Goal: Information Seeking & Learning: Find specific fact

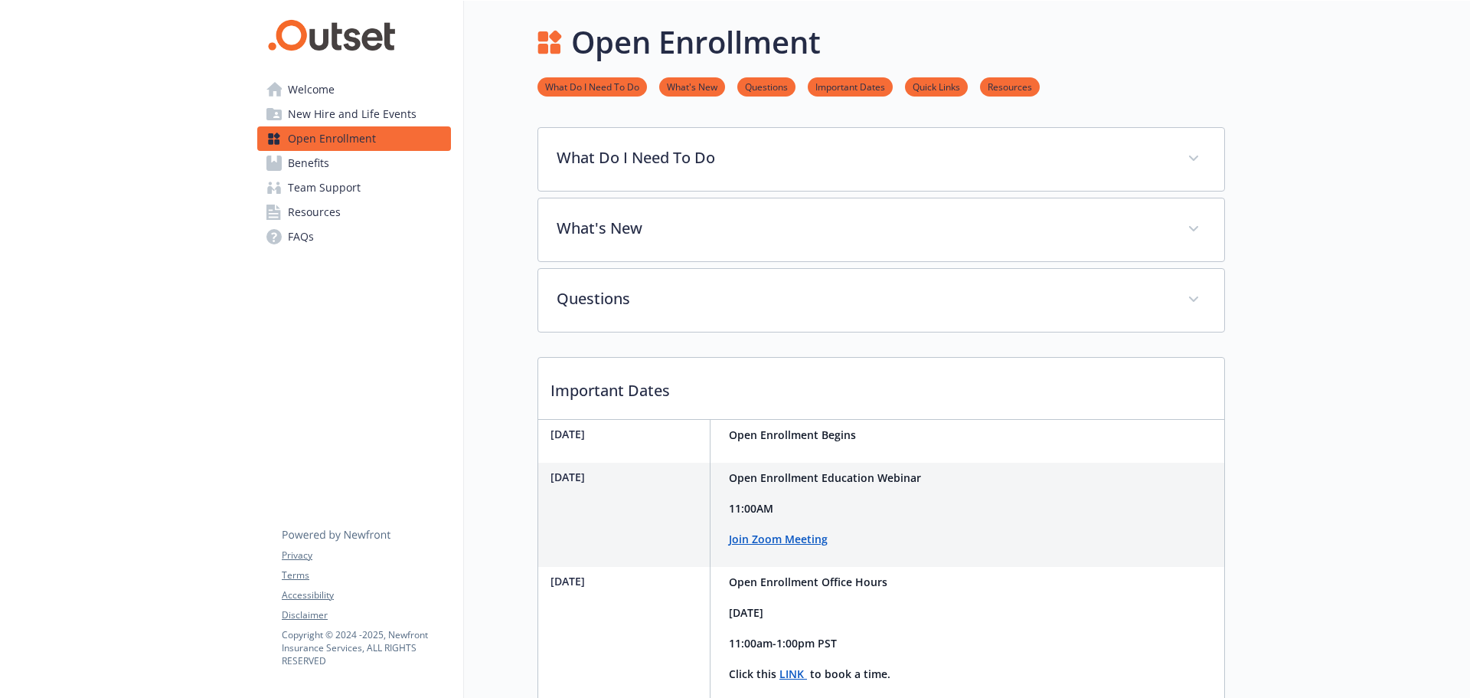
scroll to position [453, 0]
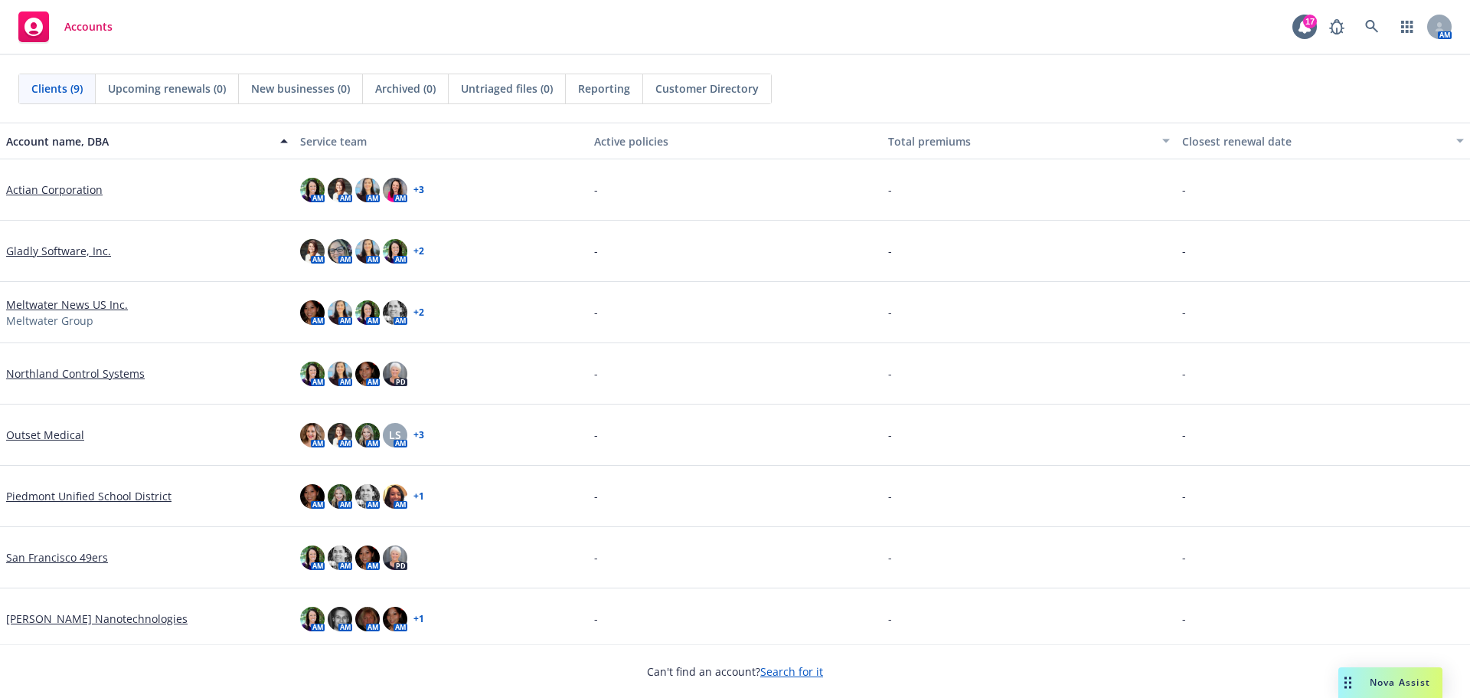
scroll to position [67, 0]
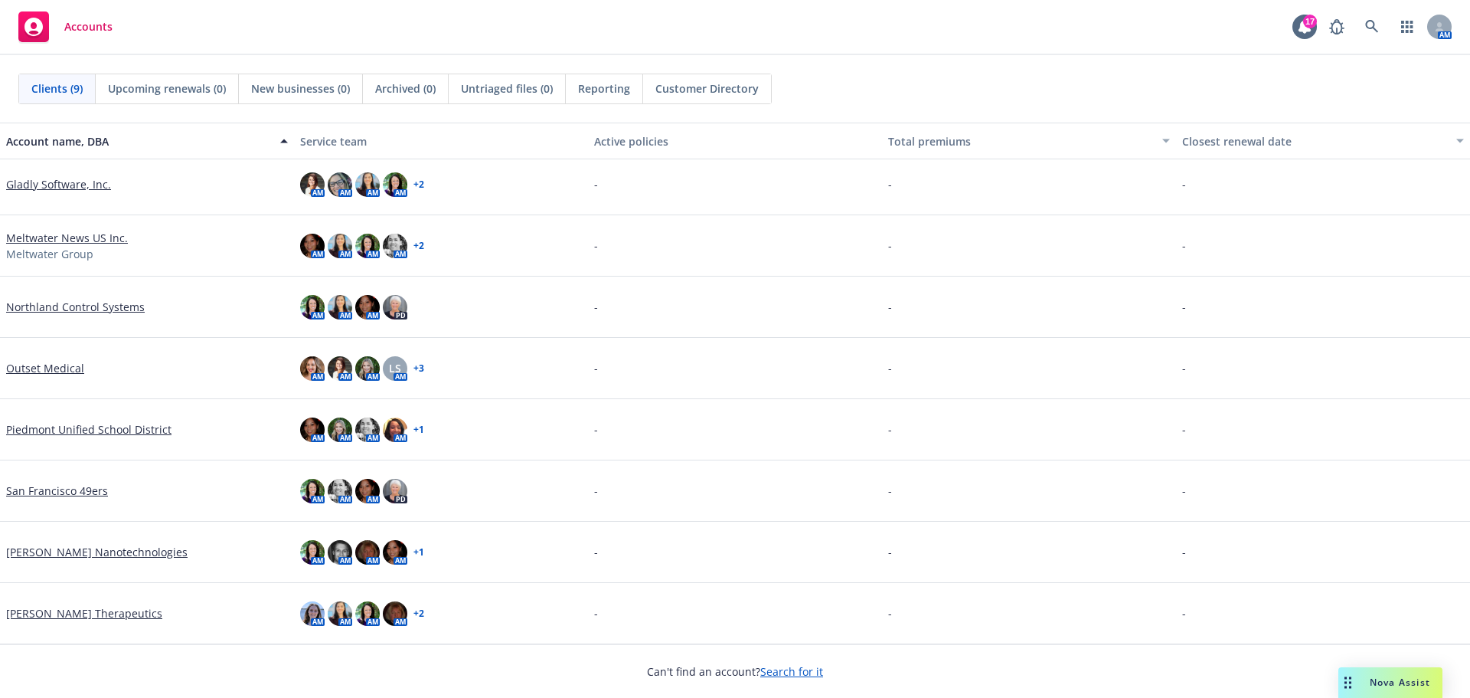
click at [33, 613] on link "Vera Therapeutics" at bounding box center [84, 613] width 156 height 16
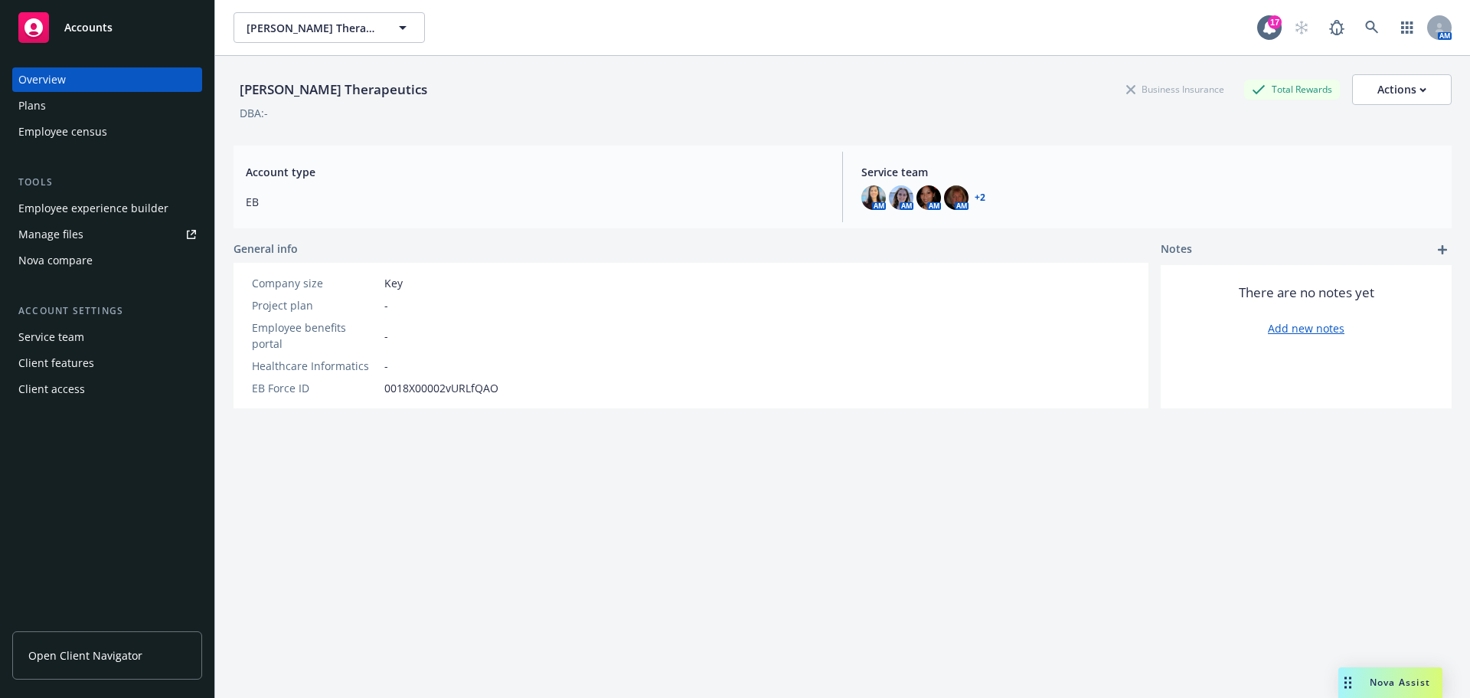
click at [1392, 687] on span "Nova Assist" at bounding box center [1400, 682] width 61 height 13
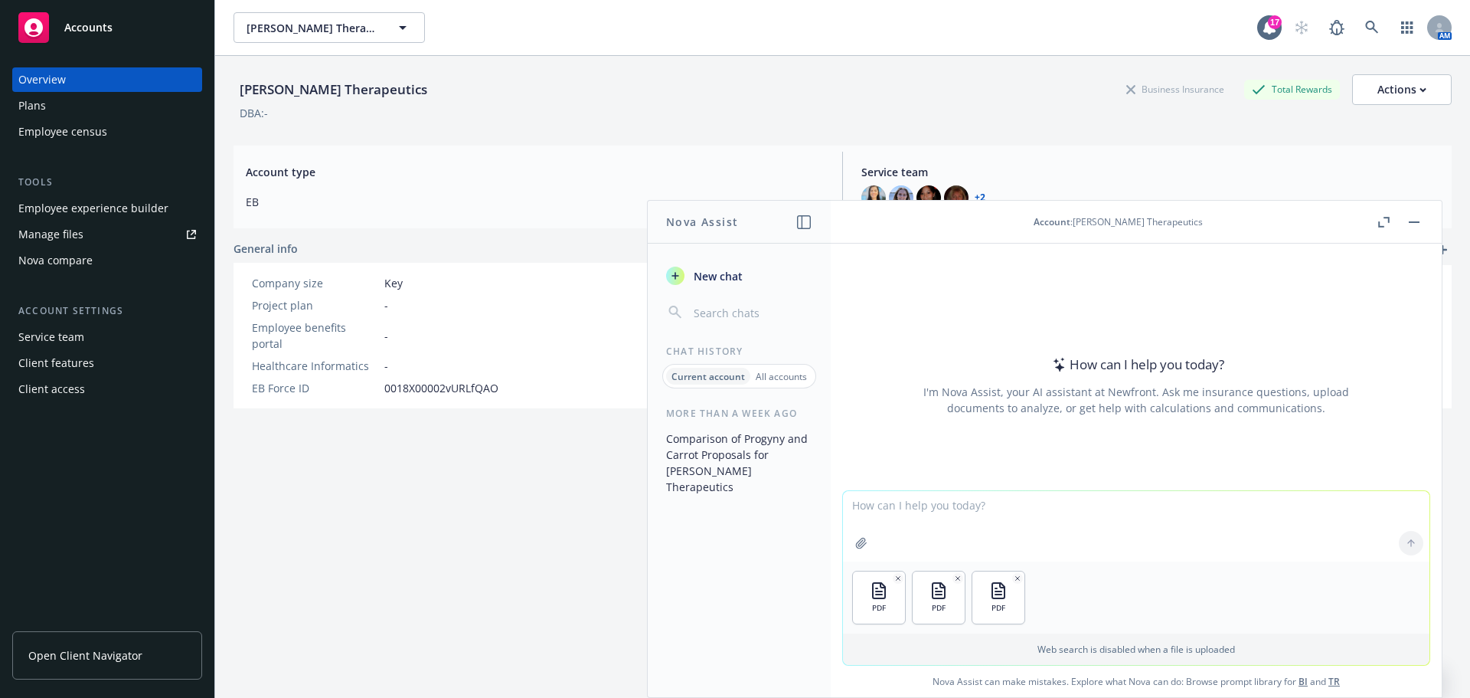
click at [900, 543] on textarea at bounding box center [1136, 526] width 587 height 70
type textarea "Find salary increases information"
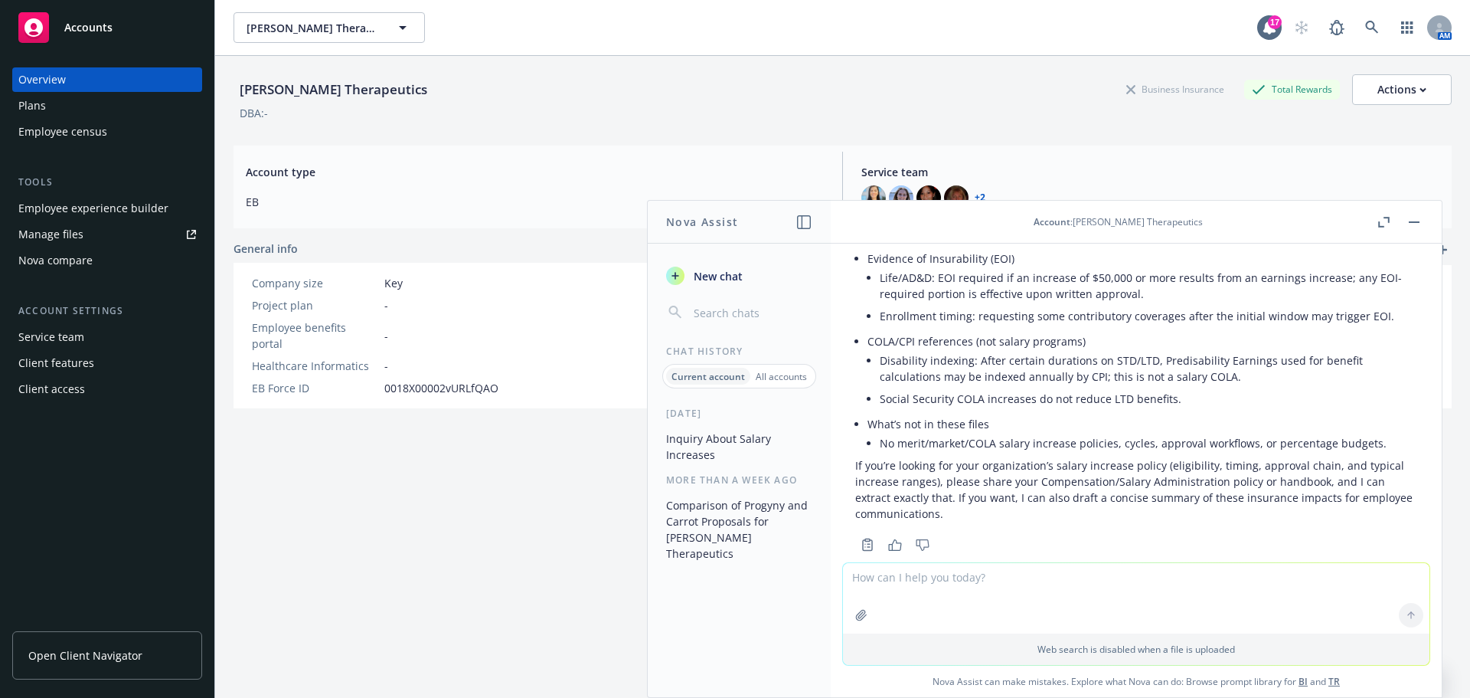
scroll to position [416, 0]
drag, startPoint x: 865, startPoint y: 324, endPoint x: 980, endPoint y: 490, distance: 201.6
click at [980, 490] on p "If you’re looking for your organization’s salary increase policy (eligibility, …" at bounding box center [1136, 485] width 562 height 64
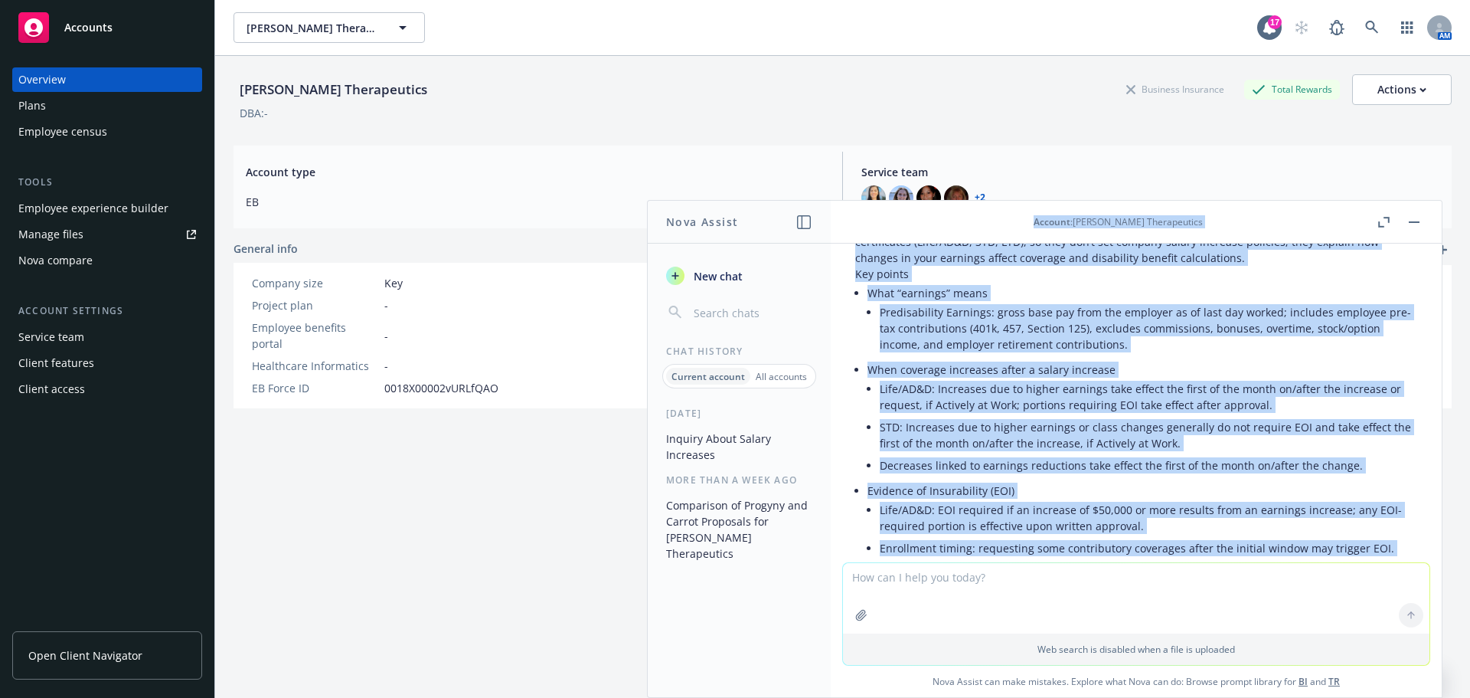
scroll to position [0, 0]
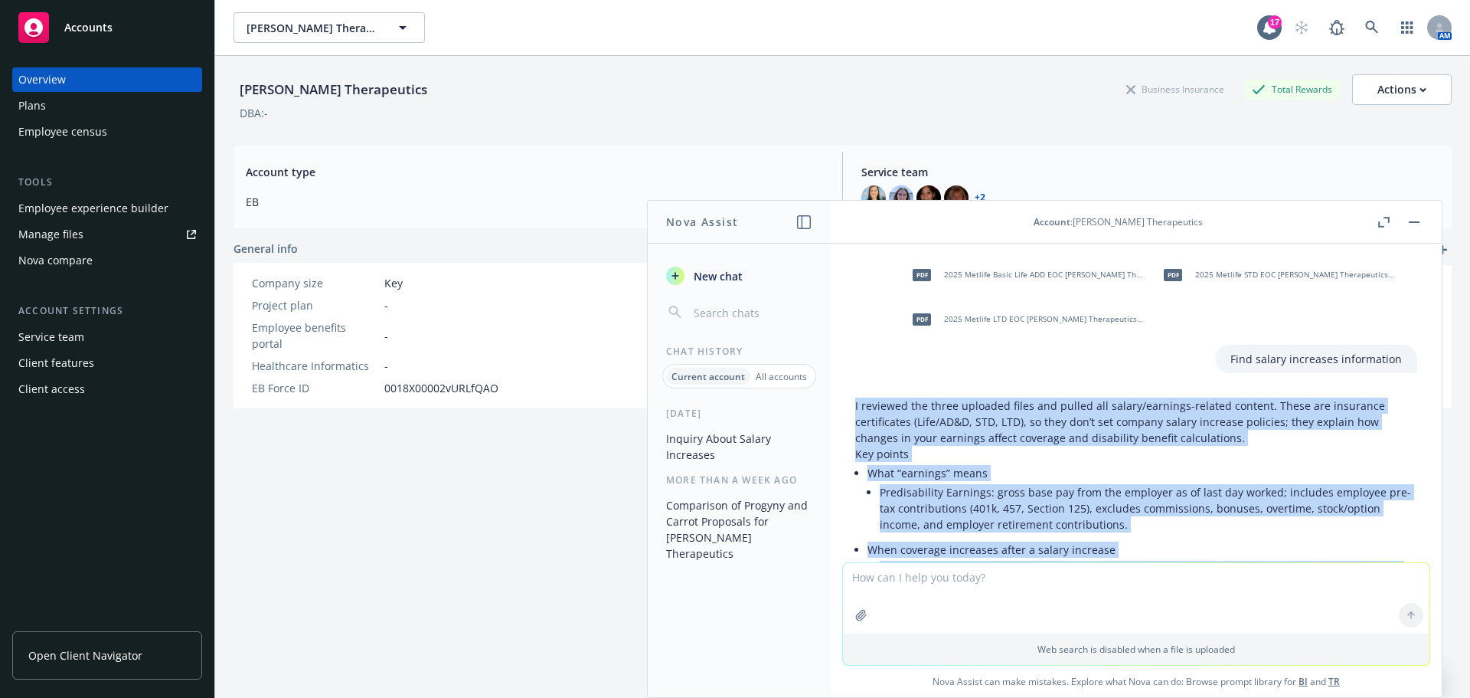
drag, startPoint x: 1002, startPoint y: 513, endPoint x: 836, endPoint y: 398, distance: 201.4
click at [836, 398] on div "pdf 2025 Metlife Basic Life ADD EOC Vera Therapeutics (1).pdf pdf 2025 Metlife …" at bounding box center [1136, 403] width 611 height 319
copy div "I reviewed the three uploaded files and pulled all salary/earnings-related cont…"
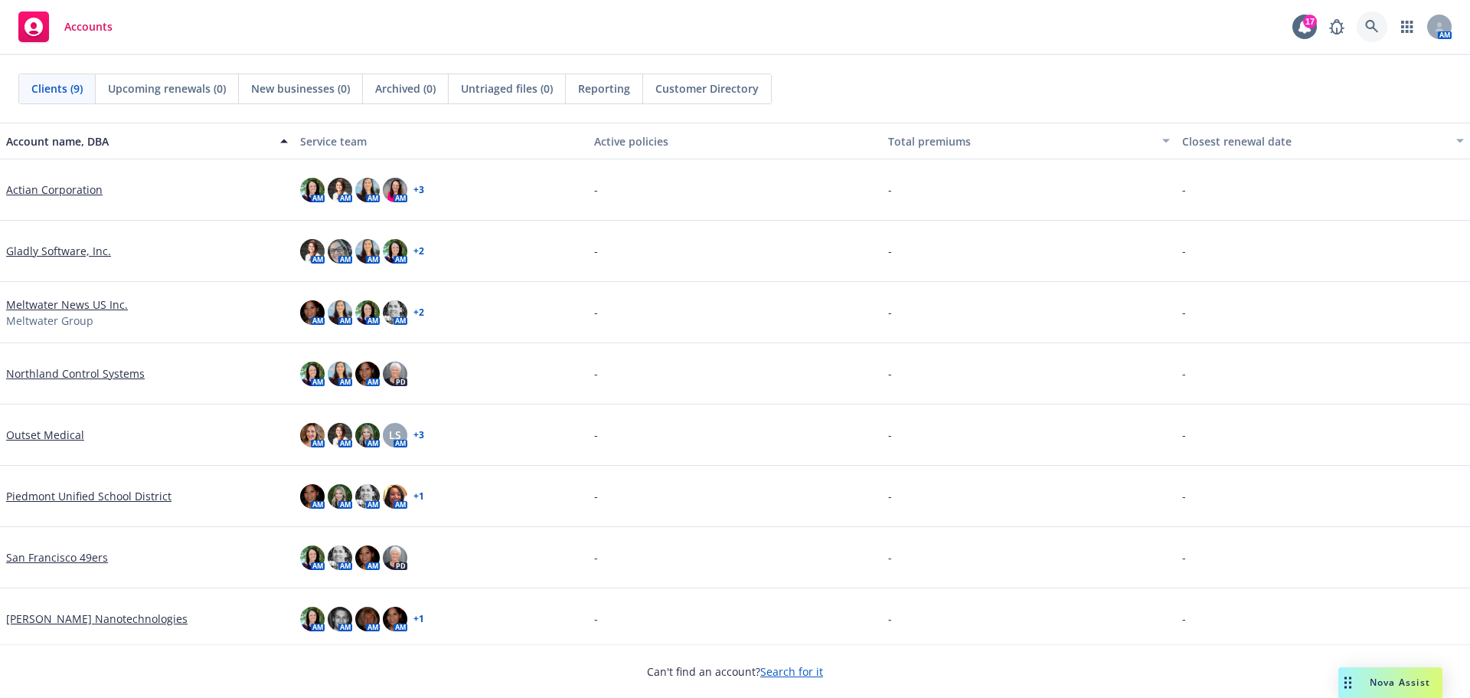
click at [1373, 23] on icon at bounding box center [1372, 26] width 13 height 13
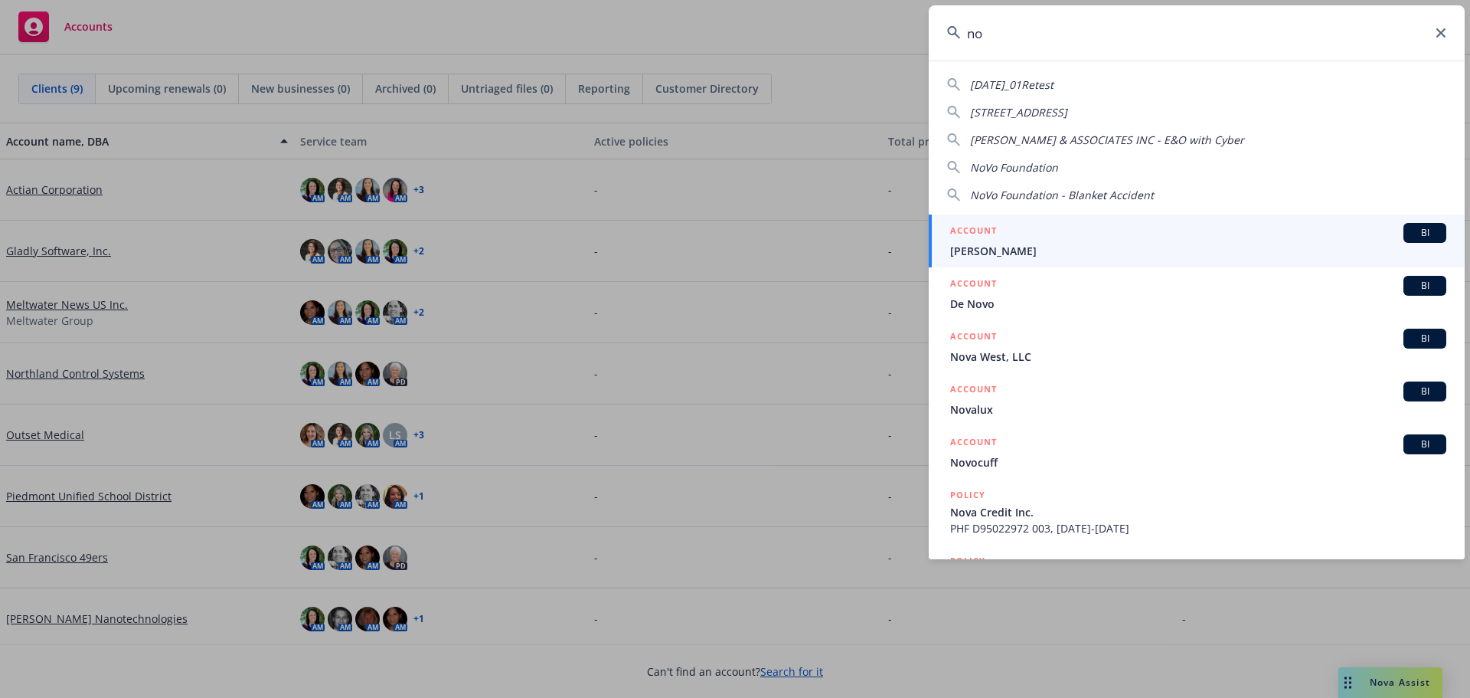
type input "n"
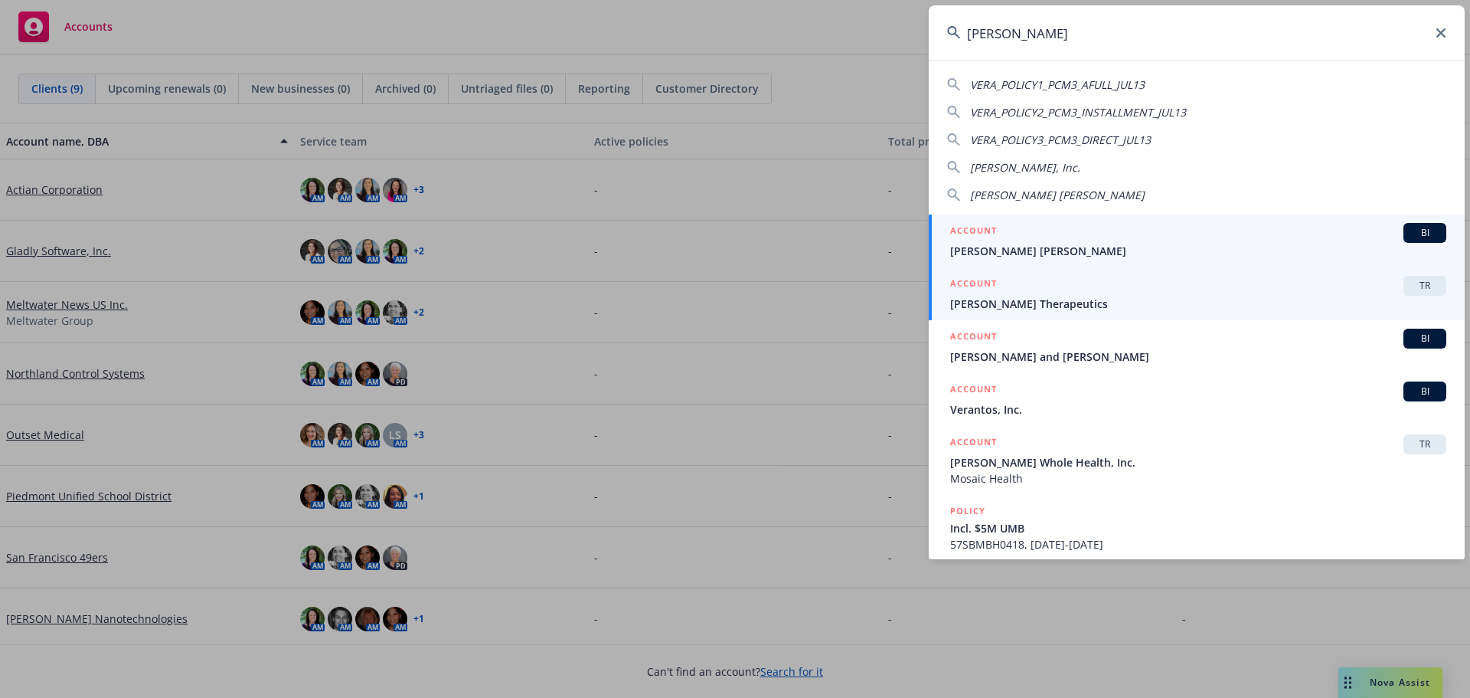
type input "vera"
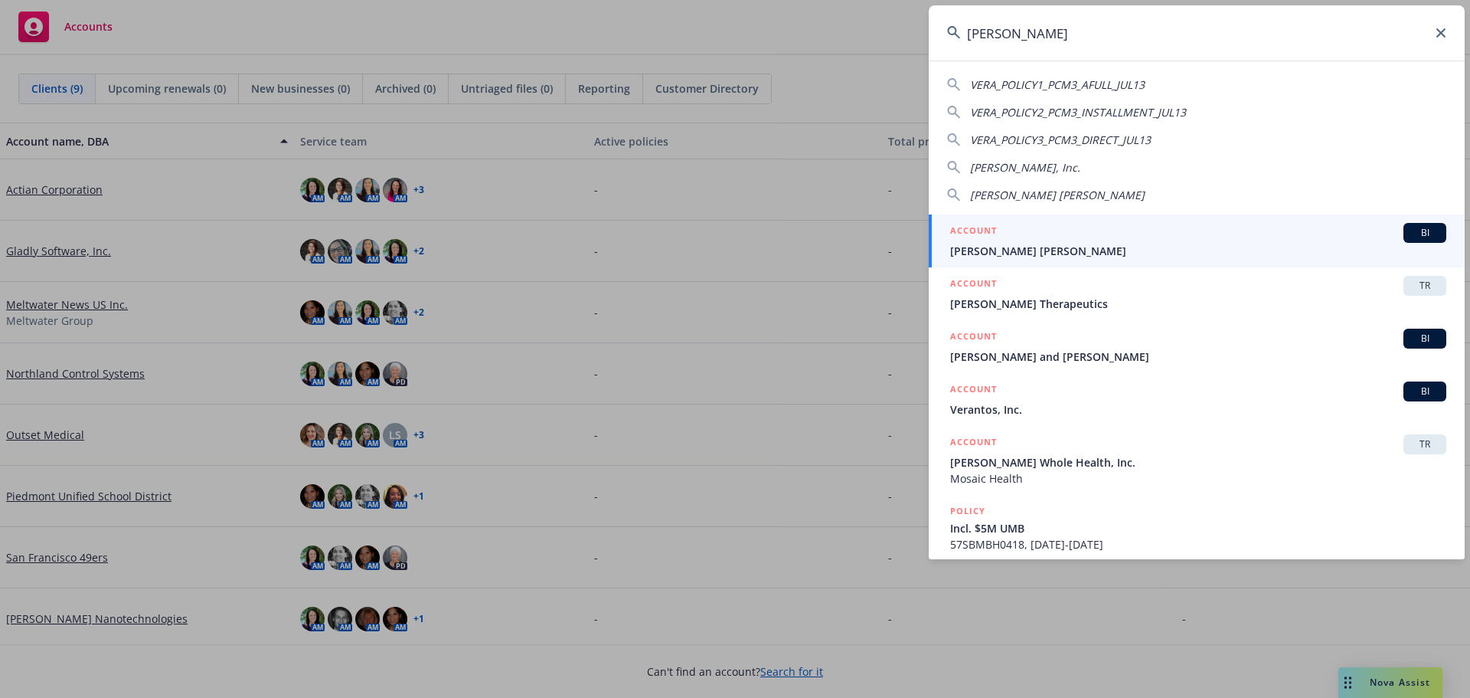
click at [1023, 300] on span "Vera Therapeutics" at bounding box center [1198, 304] width 496 height 16
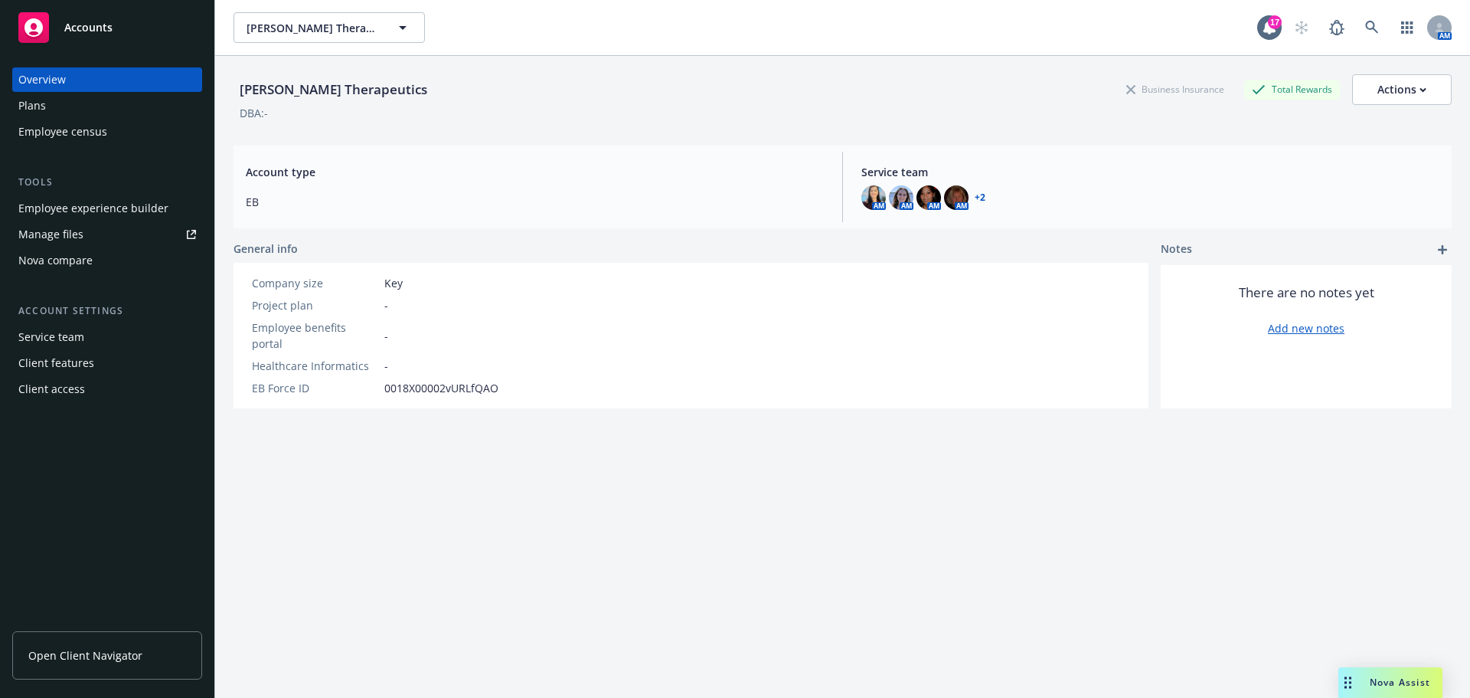
click at [100, 647] on span "Open Client Navigator" at bounding box center [85, 655] width 114 height 16
click at [1381, 681] on span "Nova Assist" at bounding box center [1400, 682] width 61 height 13
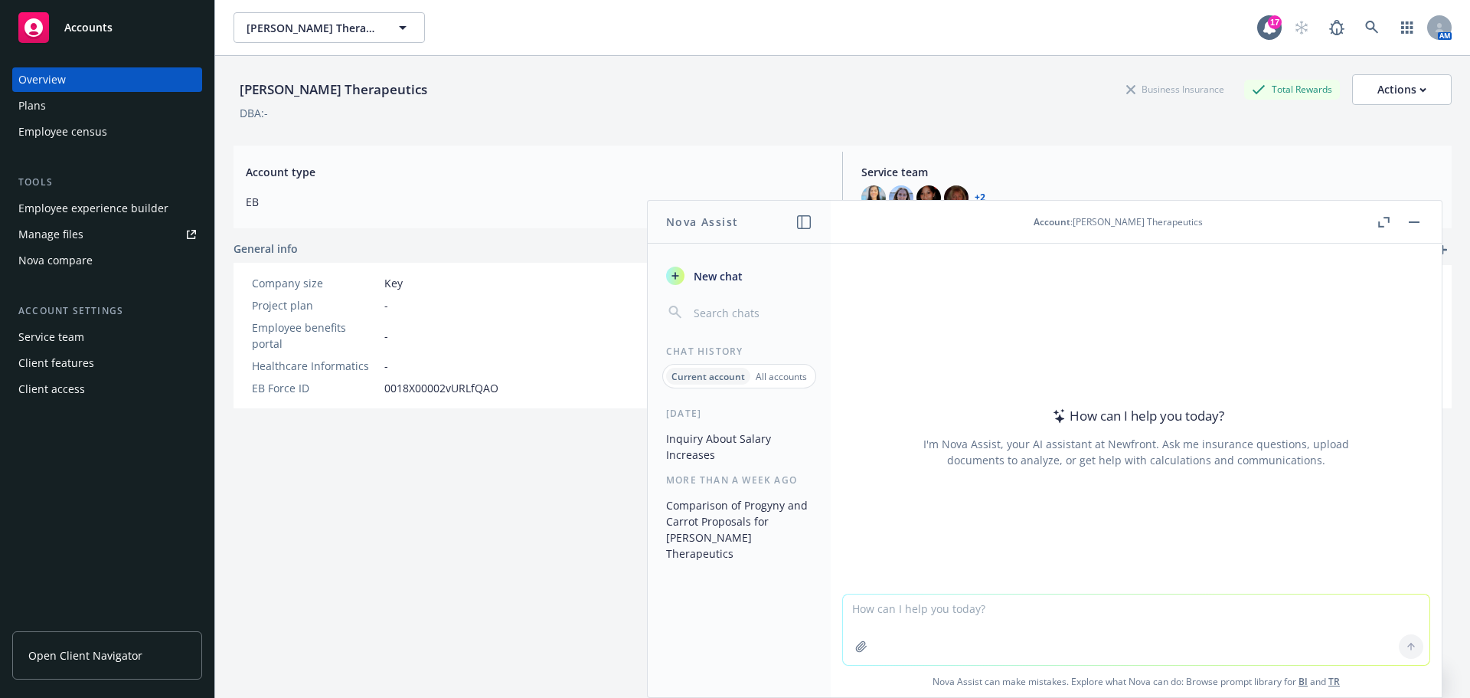
click at [723, 442] on button "Inquiry About Salary Increases" at bounding box center [739, 446] width 159 height 41
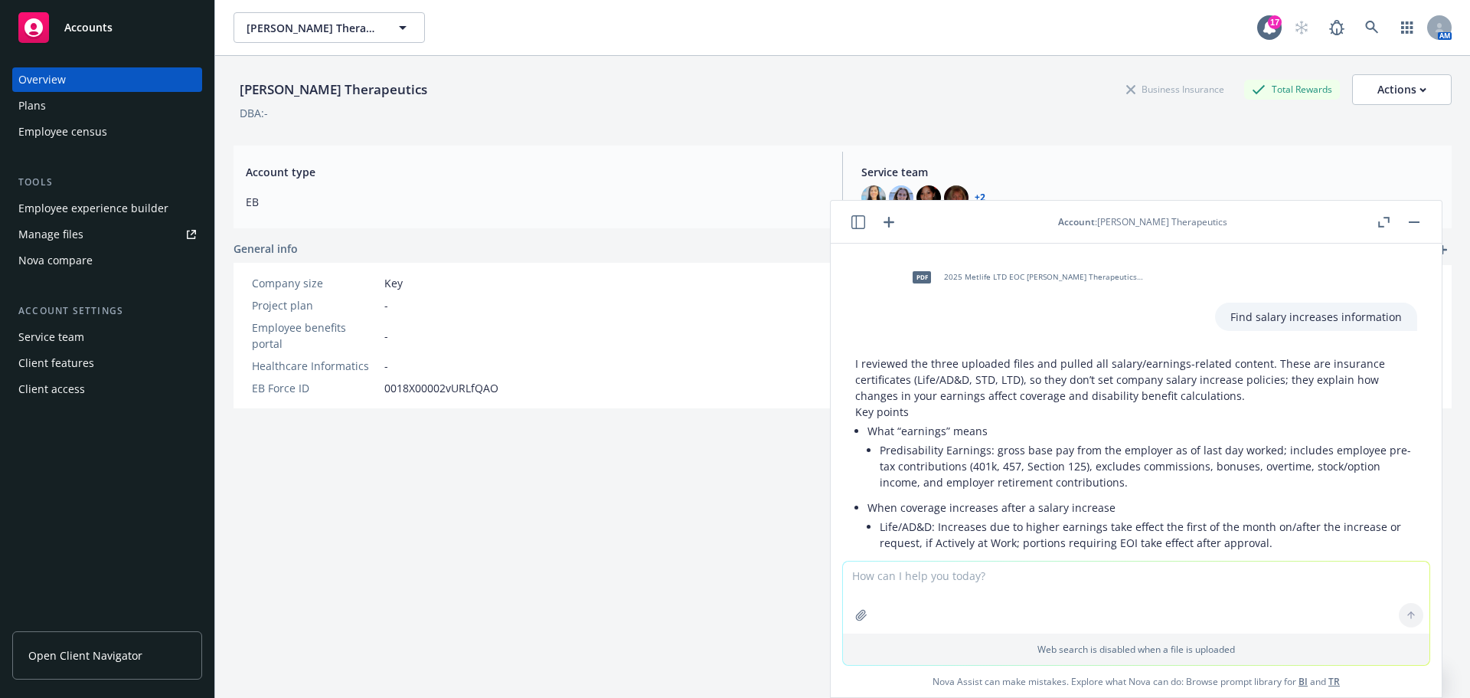
scroll to position [85, 0]
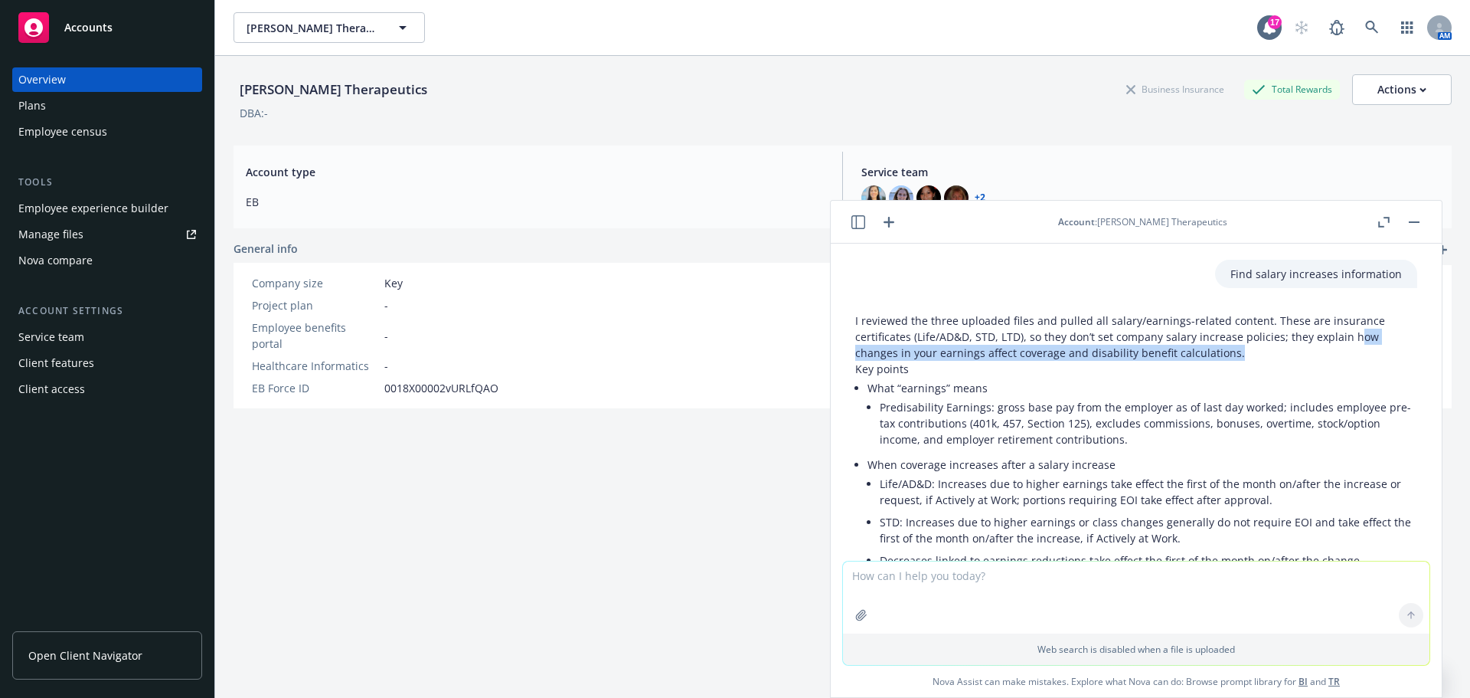
drag, startPoint x: 1350, startPoint y: 337, endPoint x: 1307, endPoint y: 348, distance: 44.4
click at [1307, 348] on p "I reviewed the three uploaded files and pulled all salary/earnings-related cont…" at bounding box center [1136, 336] width 562 height 48
copy p "ow changes in your earnings affect coverage and disability benefit calculations."
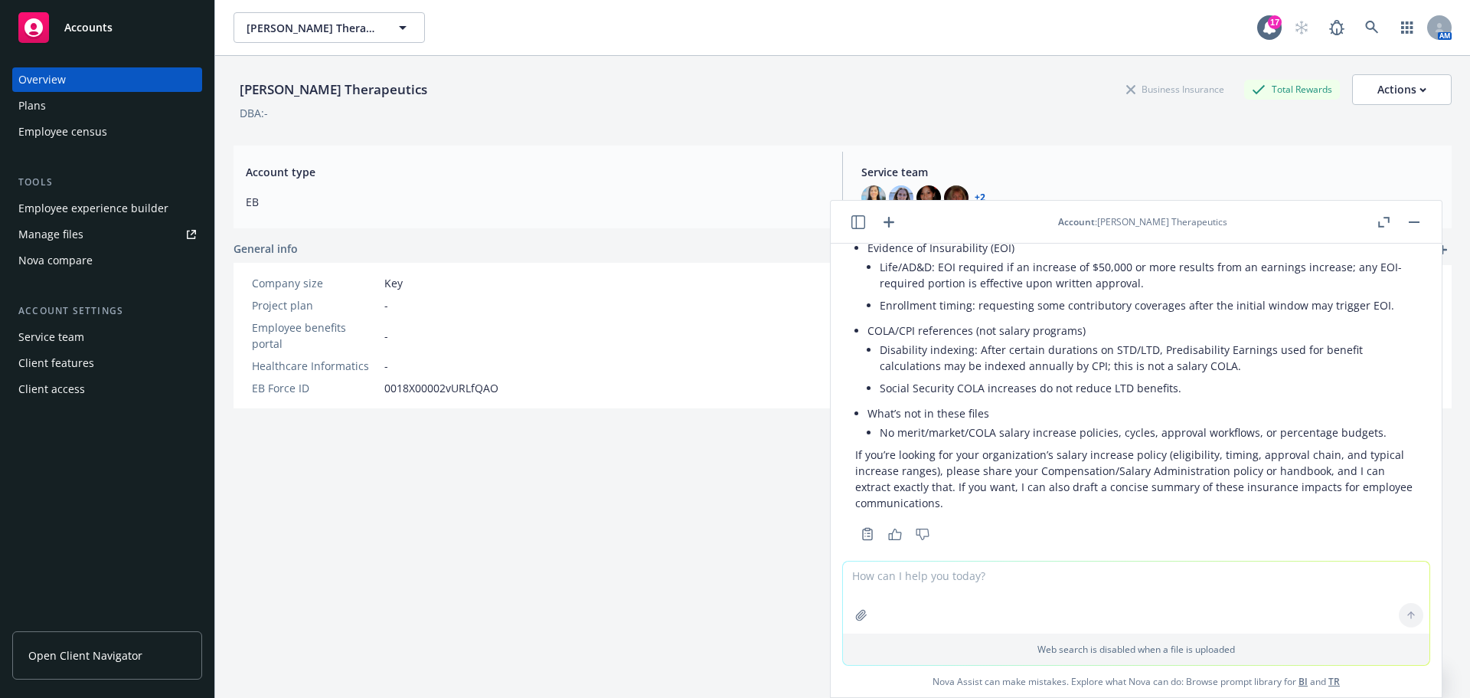
scroll to position [443, 0]
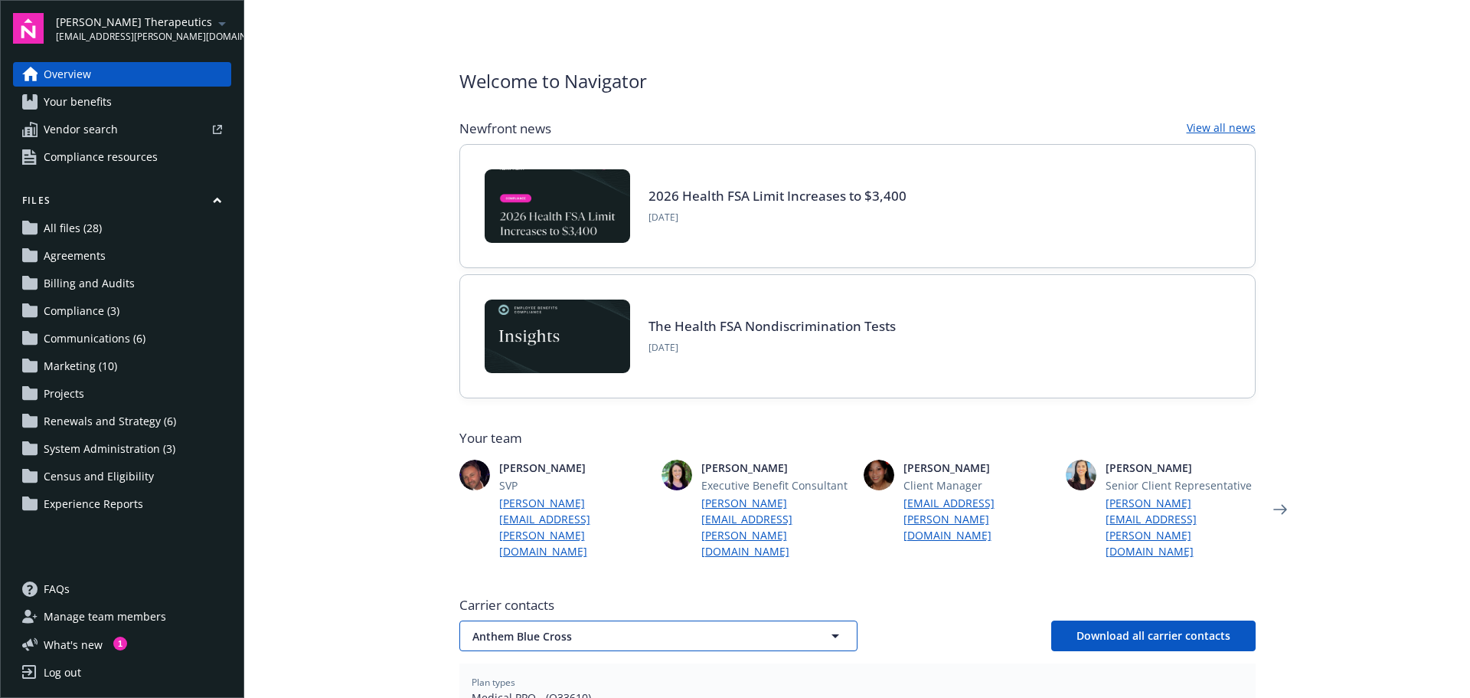
click at [834, 626] on icon "button" at bounding box center [835, 635] width 18 height 18
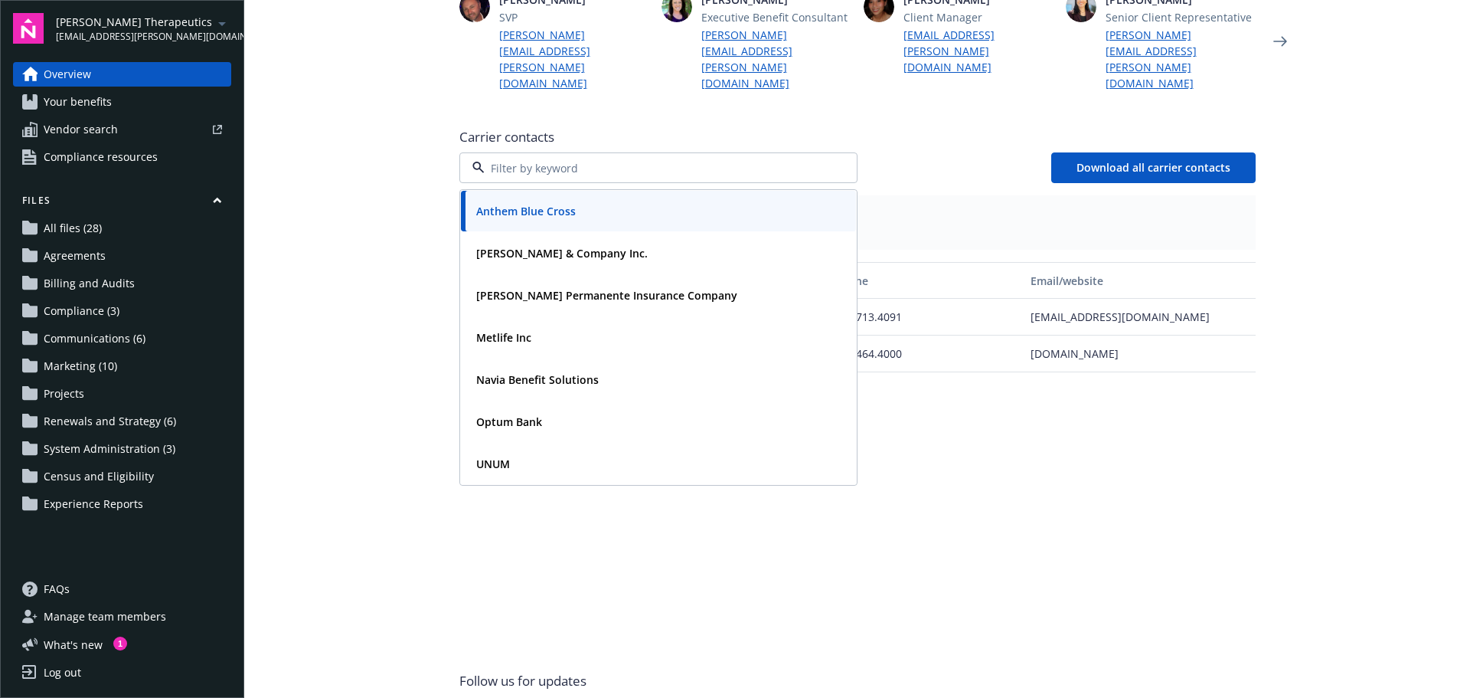
scroll to position [463, 0]
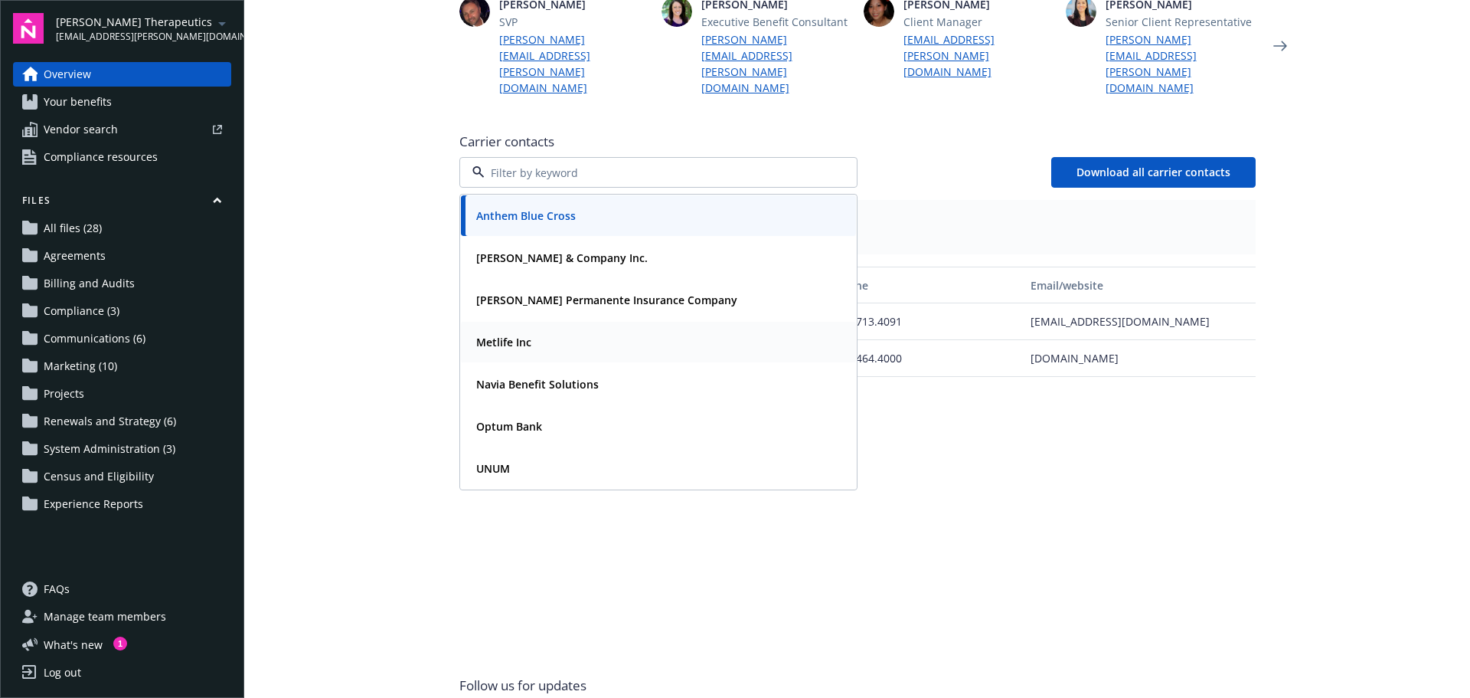
click at [527, 331] on div "Metlife Inc" at bounding box center [502, 342] width 64 height 22
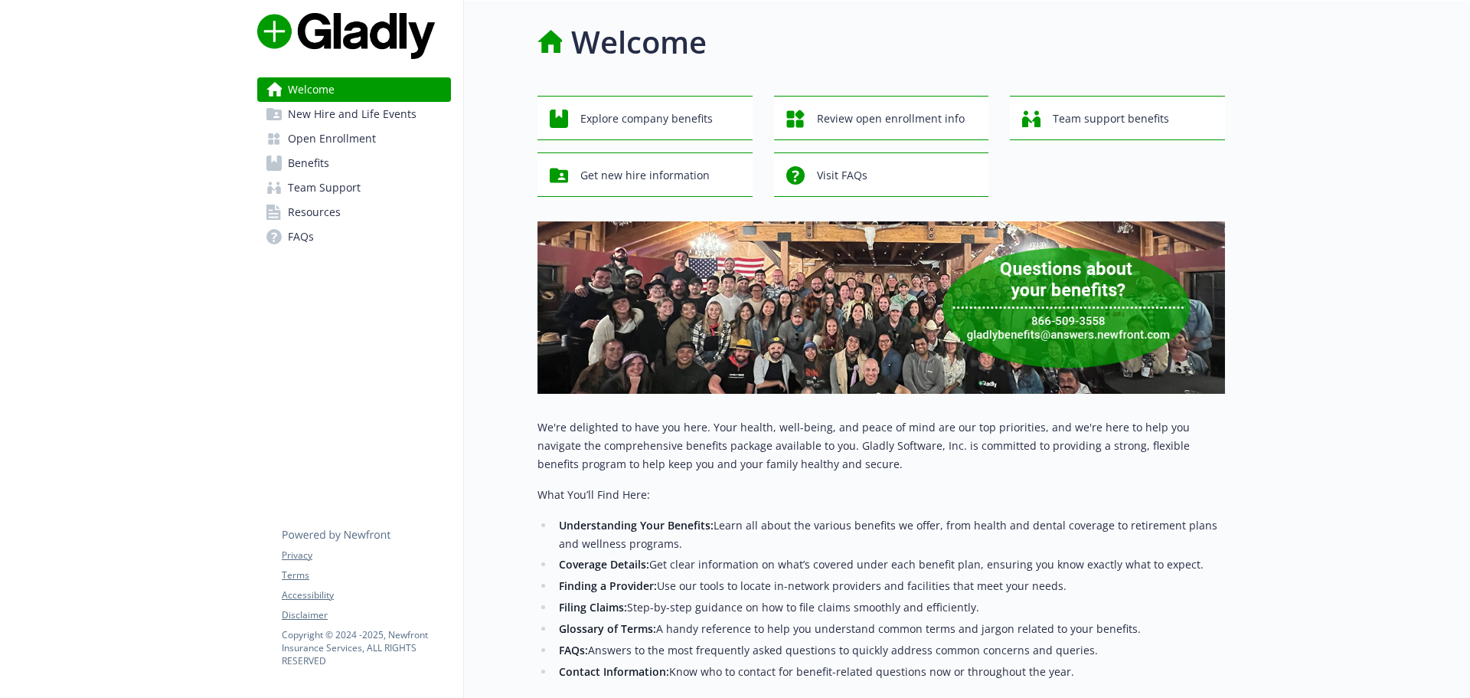
click at [1130, 293] on img at bounding box center [882, 307] width 688 height 172
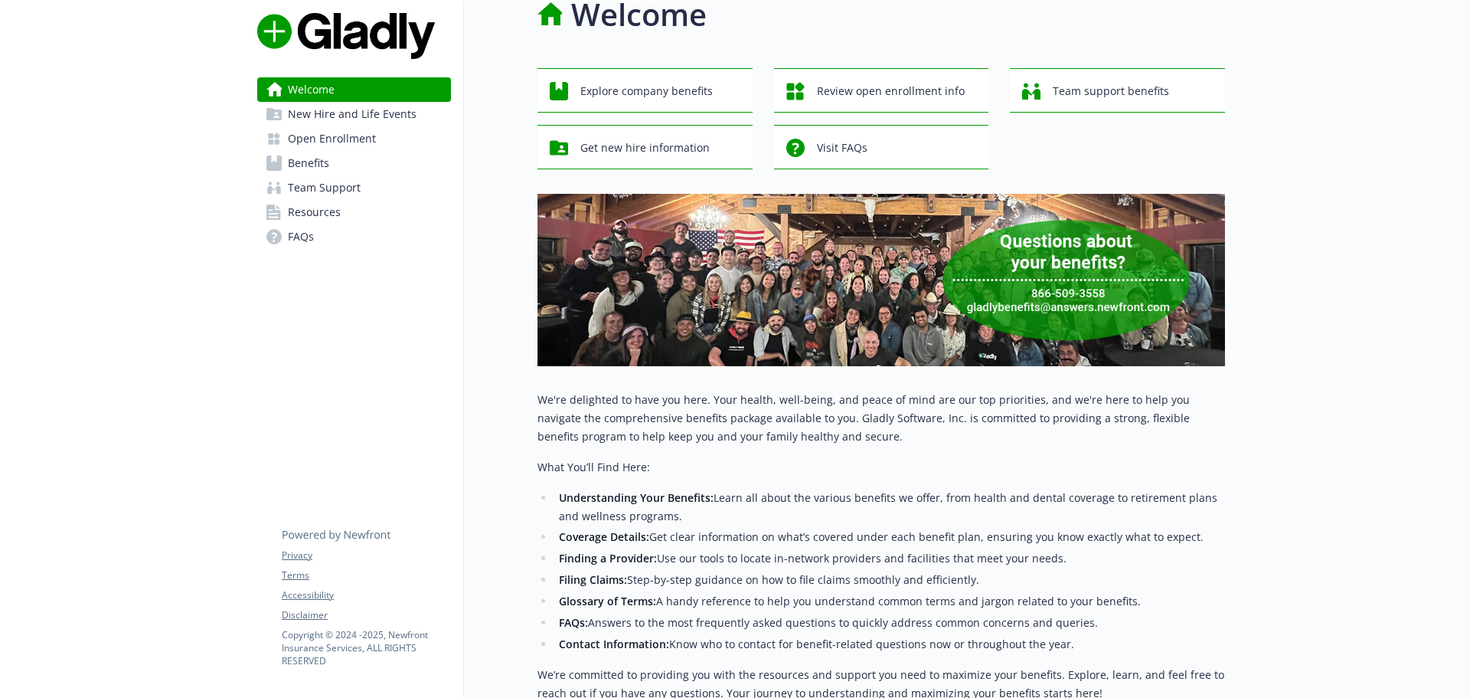
scroll to position [26, 0]
